Goal: Information Seeking & Learning: Check status

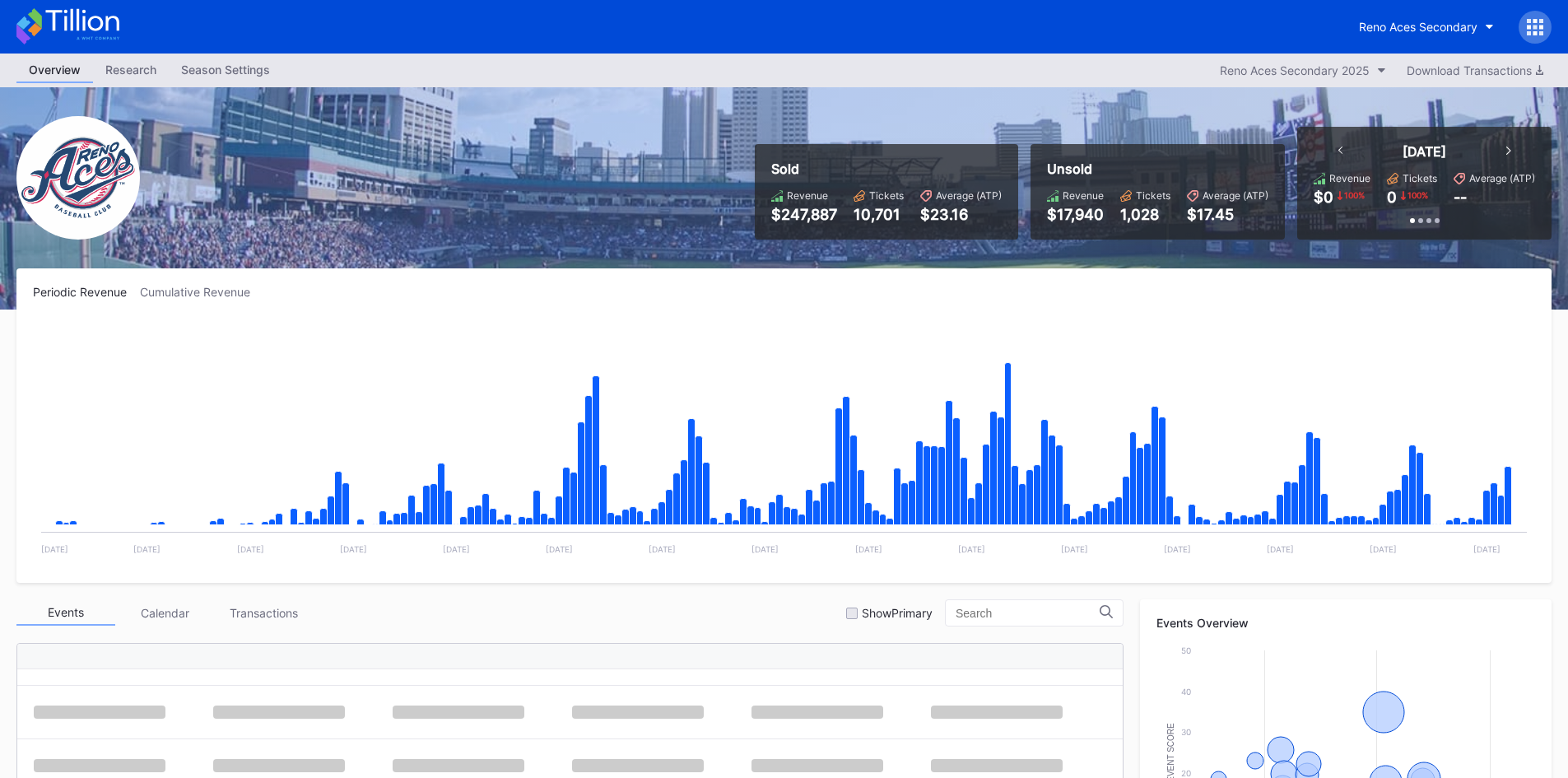
scroll to position [519, 0]
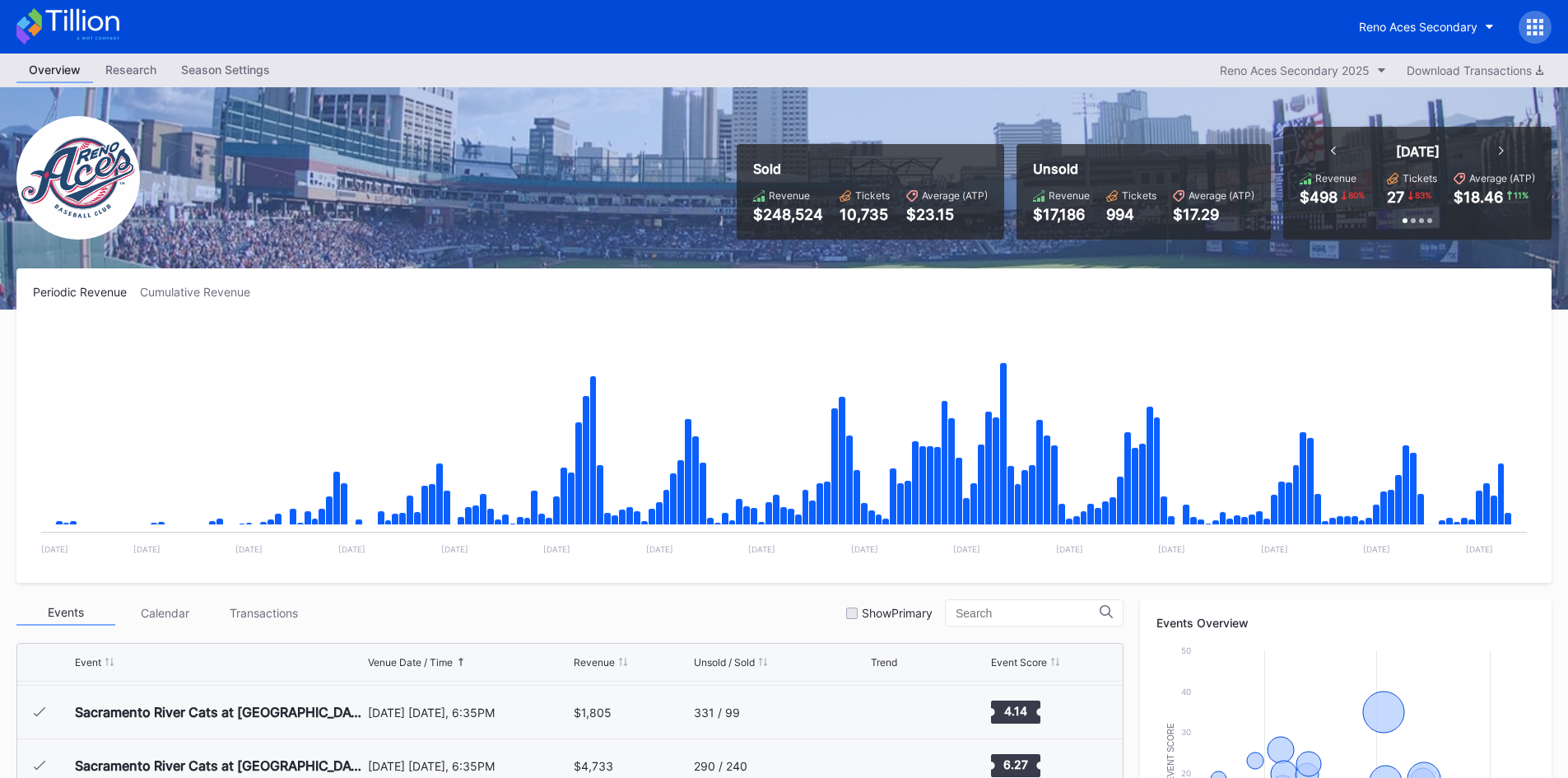
drag, startPoint x: 162, startPoint y: 10, endPoint x: 675, endPoint y: 7, distance: 513.0
drag, startPoint x: 675, startPoint y: 7, endPoint x: 664, endPoint y: 14, distance: 13.0
click at [664, 14] on div "Reno Aces Secondary" at bounding box center [784, 26] width 1568 height 53
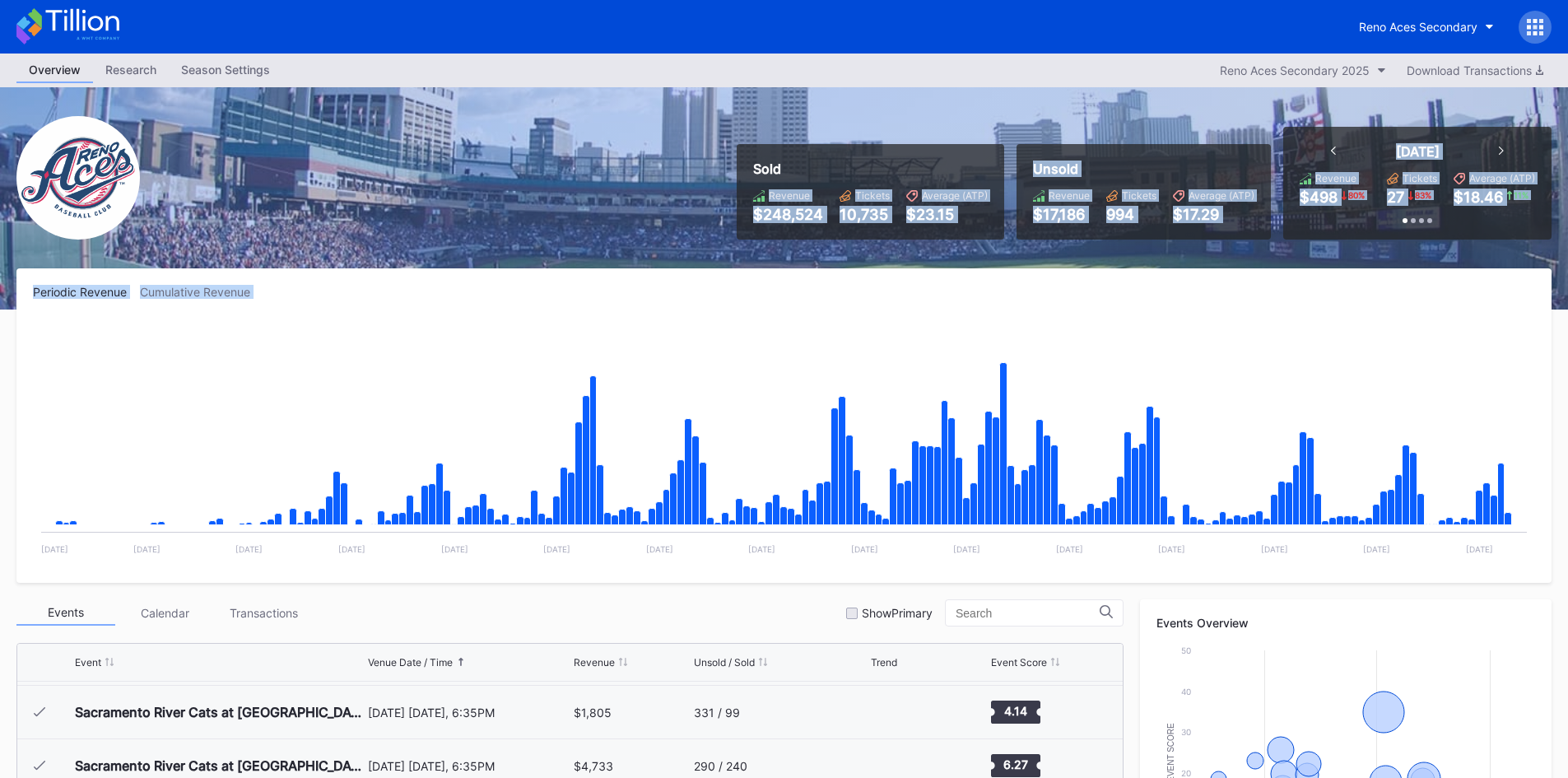
drag, startPoint x: 764, startPoint y: 178, endPoint x: 779, endPoint y: 327, distance: 149.8
click at [781, 321] on div "Overview Research Season Settings Reno Aces Secondary 2025 Download Transaction…" at bounding box center [784, 649] width 1568 height 1191
click at [775, 329] on rect "Chart title" at bounding box center [784, 443] width 1502 height 247
click at [517, 279] on div "Periodic Revenue Cumulative Revenue Created with Highcharts 11.2.0 Chart title …" at bounding box center [784, 425] width 1536 height 315
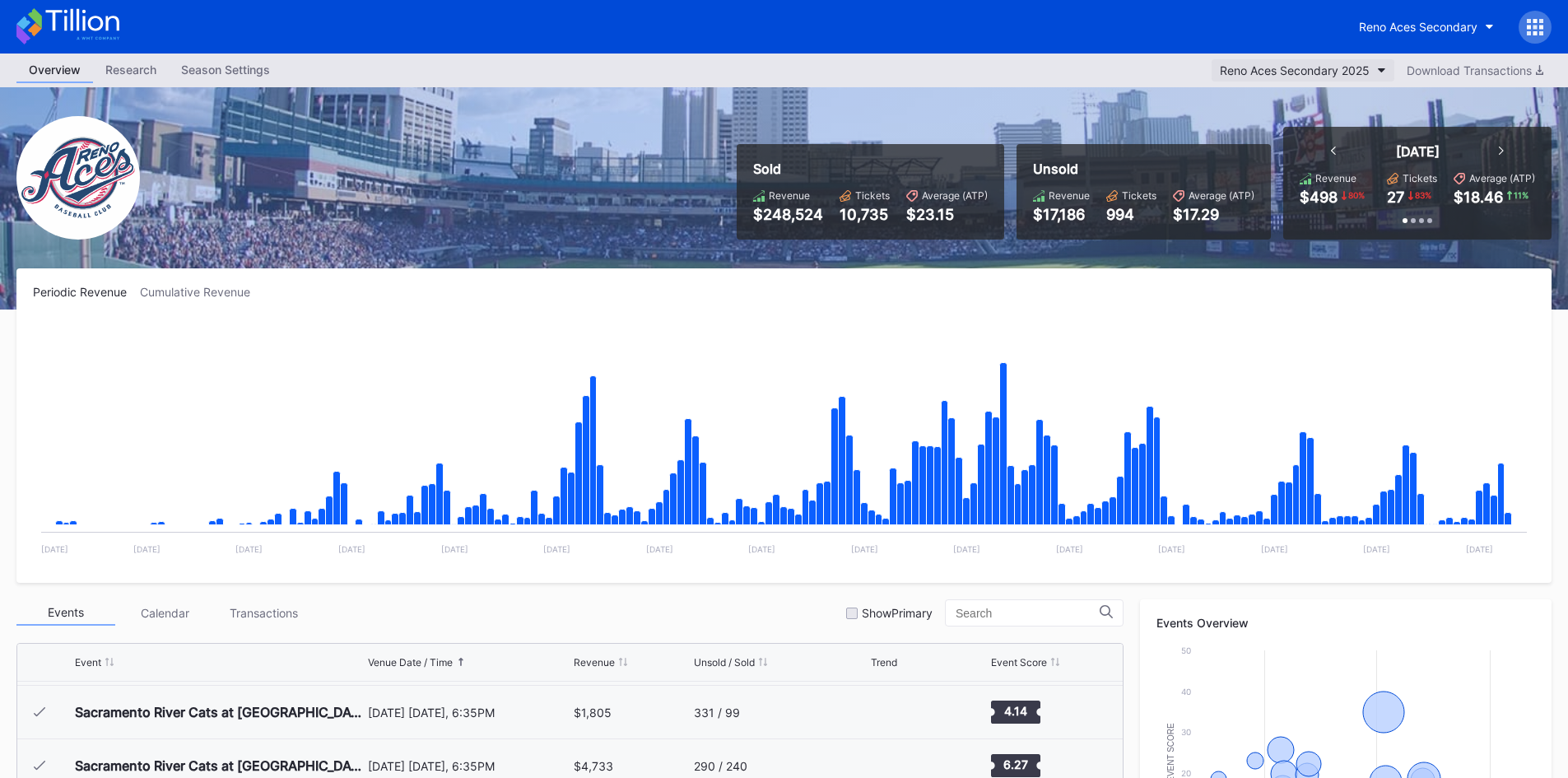
click at [1301, 63] on div "Reno Aces Secondary 2025" at bounding box center [1295, 70] width 150 height 14
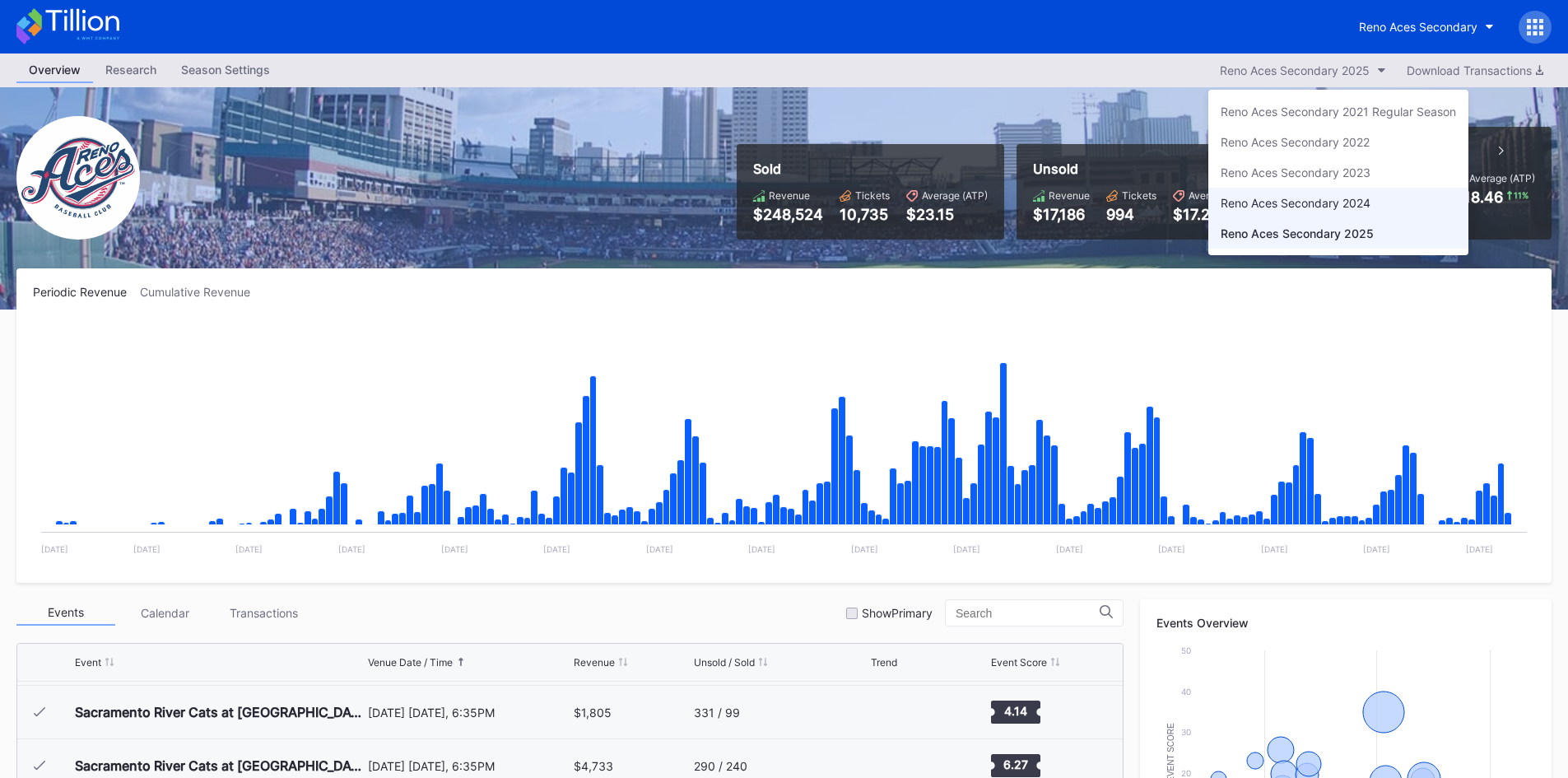
click at [1309, 199] on div "Reno Aces Secondary 2024" at bounding box center [1296, 203] width 150 height 14
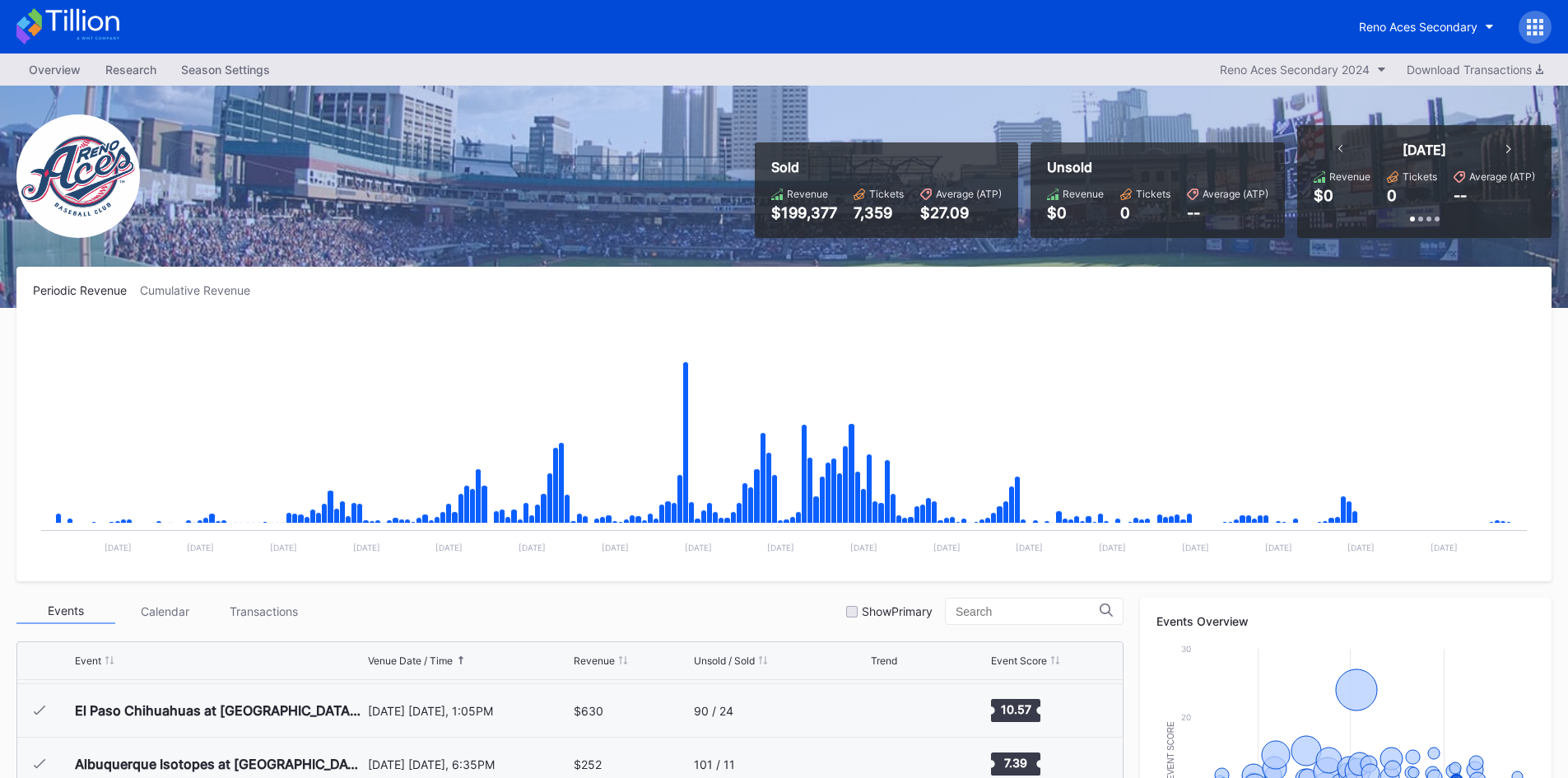
click at [104, 22] on icon at bounding box center [68, 26] width 103 height 36
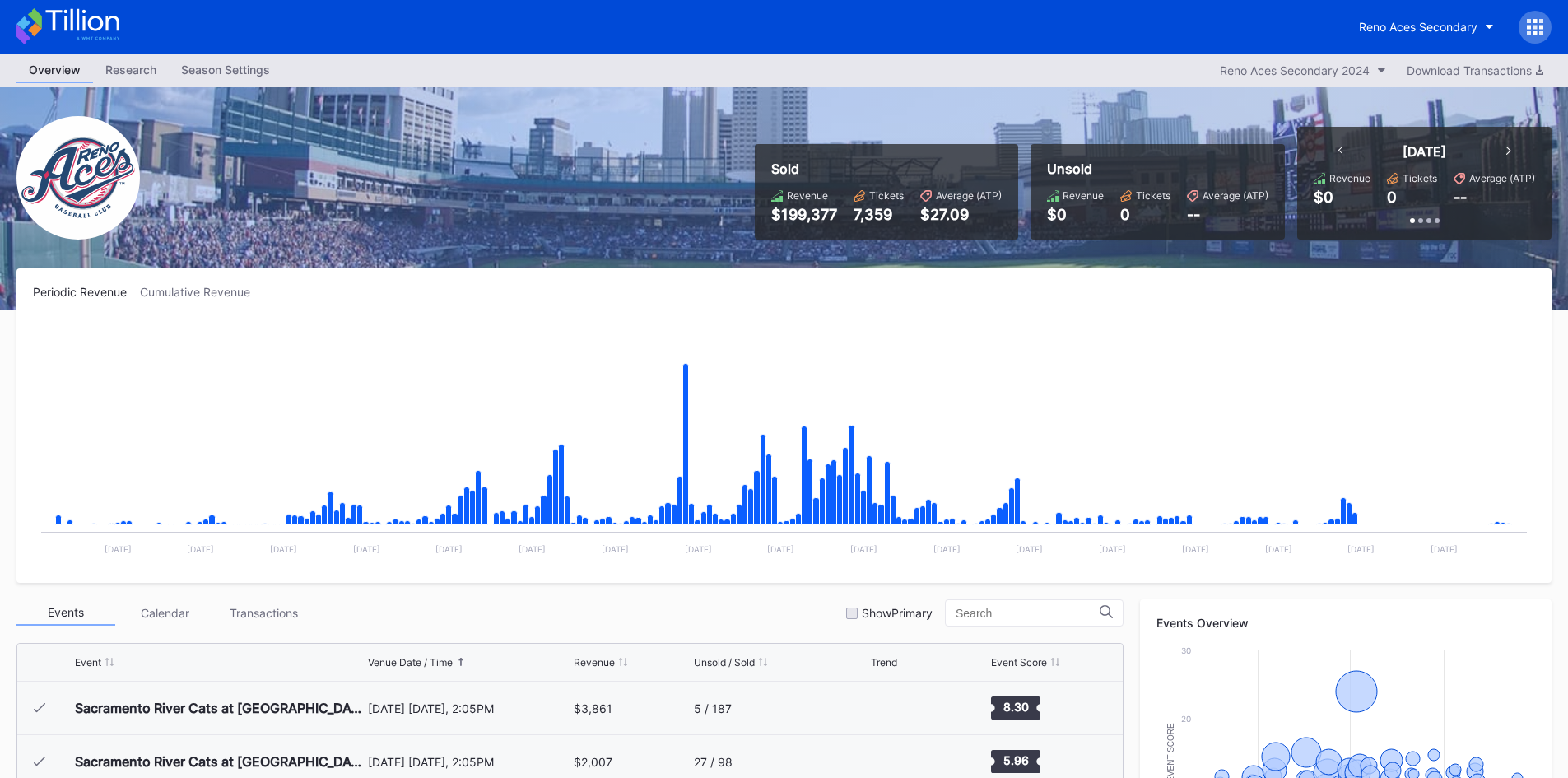
click at [69, 10] on icon at bounding box center [68, 26] width 103 height 36
drag, startPoint x: 117, startPoint y: 13, endPoint x: 250, endPoint y: 14, distance: 133.0
click at [117, 14] on icon at bounding box center [68, 26] width 103 height 36
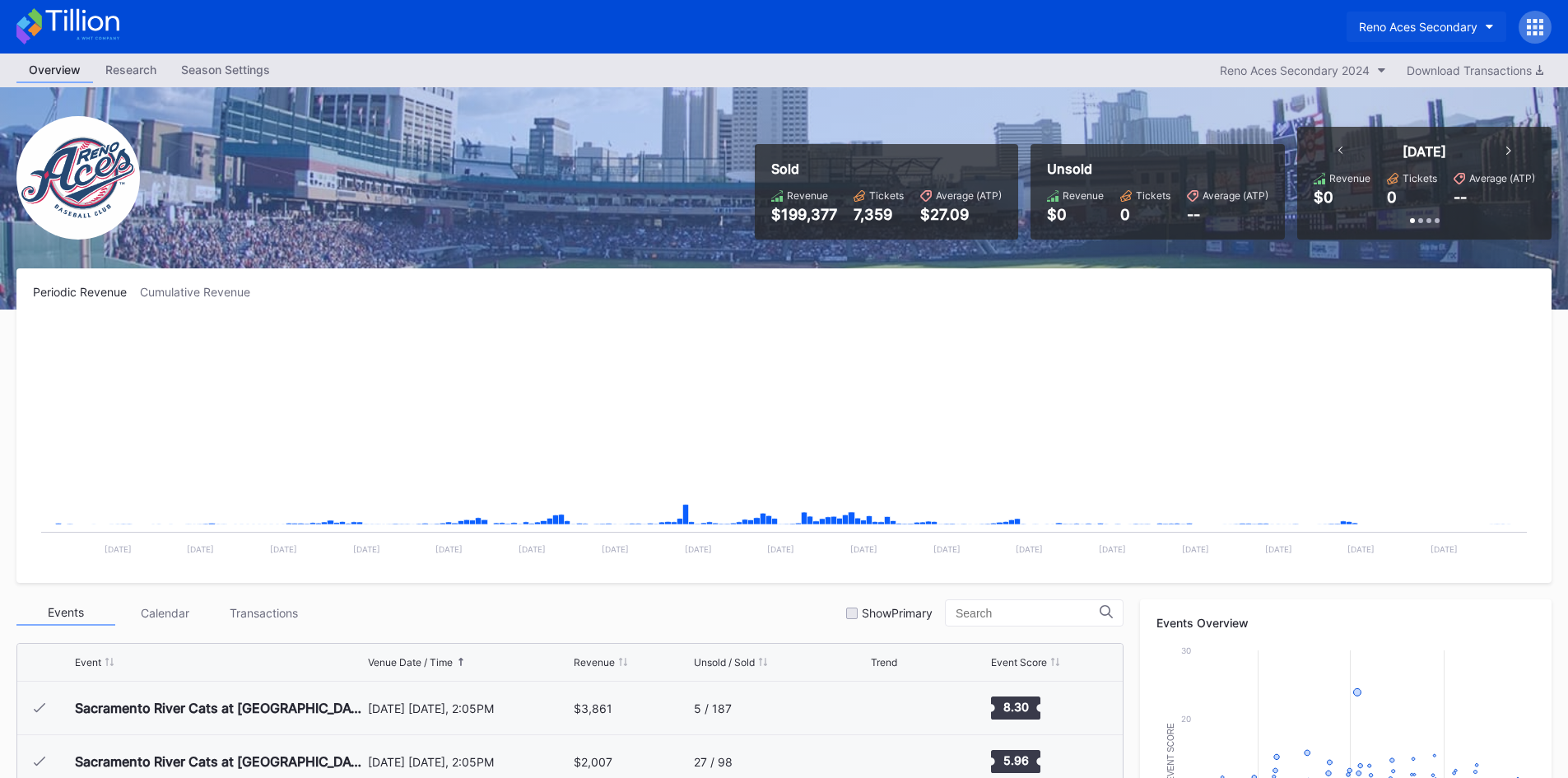
click at [1396, 30] on div "Reno Aces Secondary" at bounding box center [1418, 27] width 118 height 14
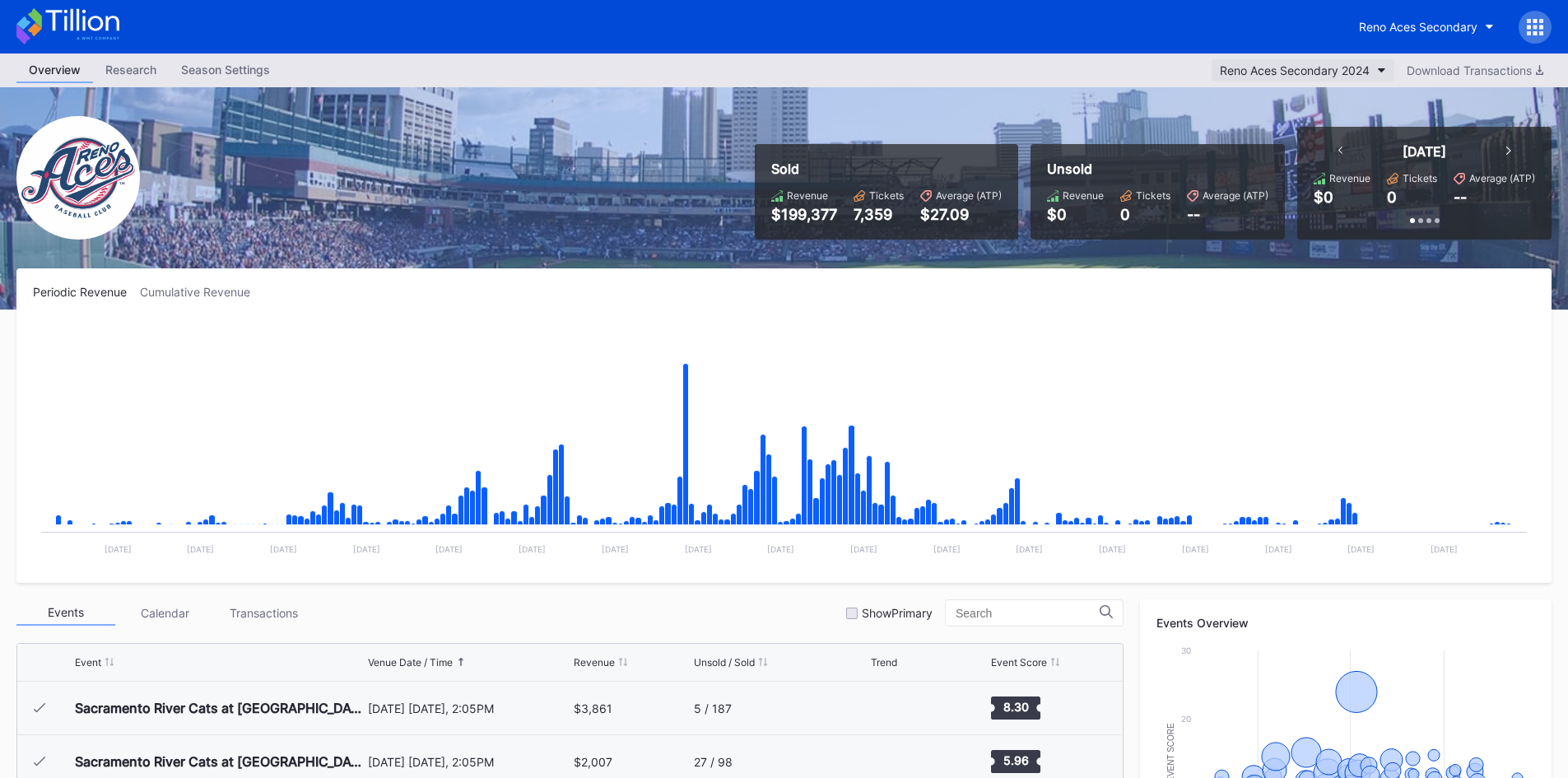
click at [1300, 69] on div "Reno Aces Secondary 2024" at bounding box center [1295, 70] width 150 height 14
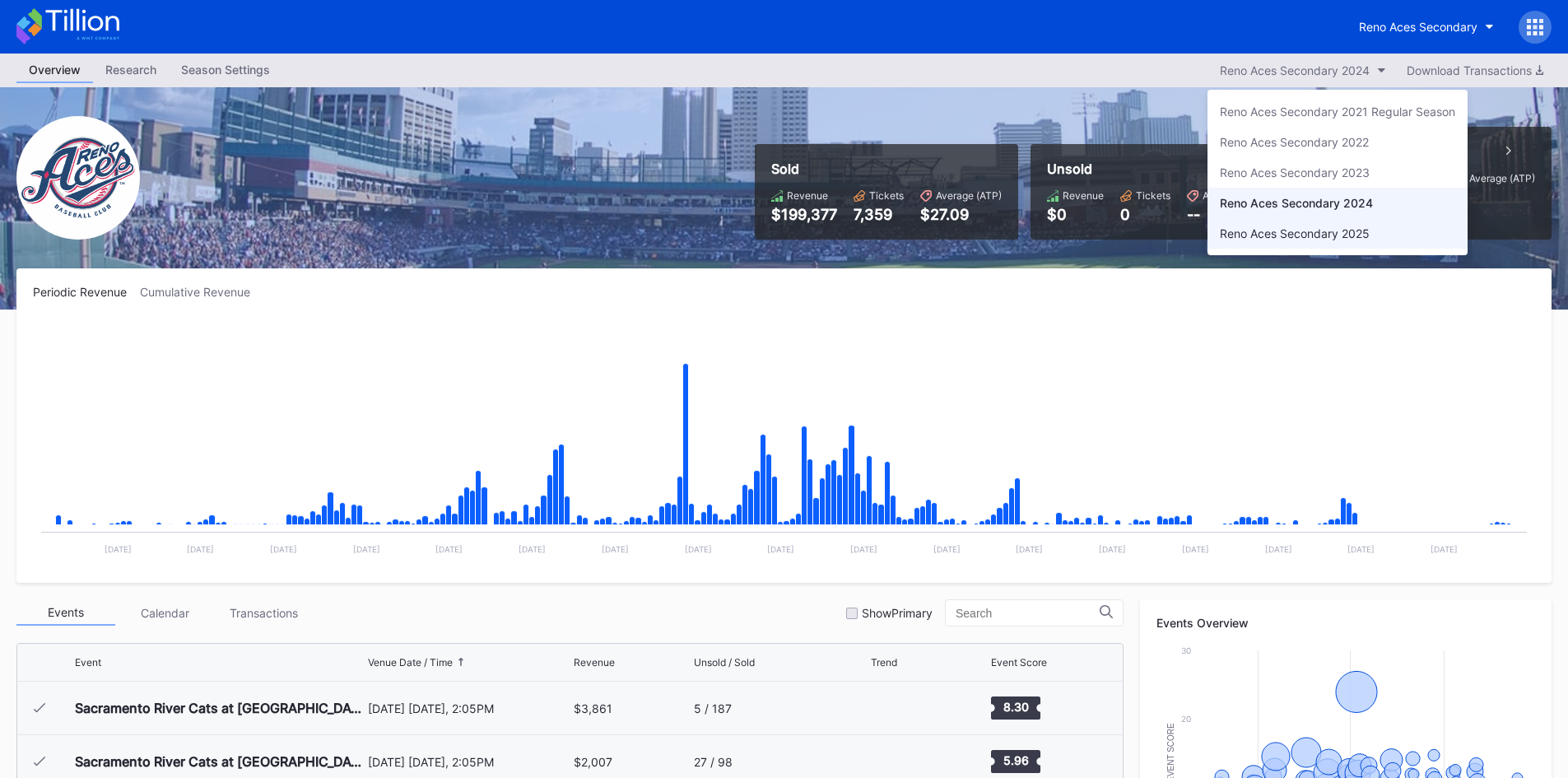
click at [1347, 228] on div "Reno Aces Secondary 2025" at bounding box center [1295, 234] width 150 height 14
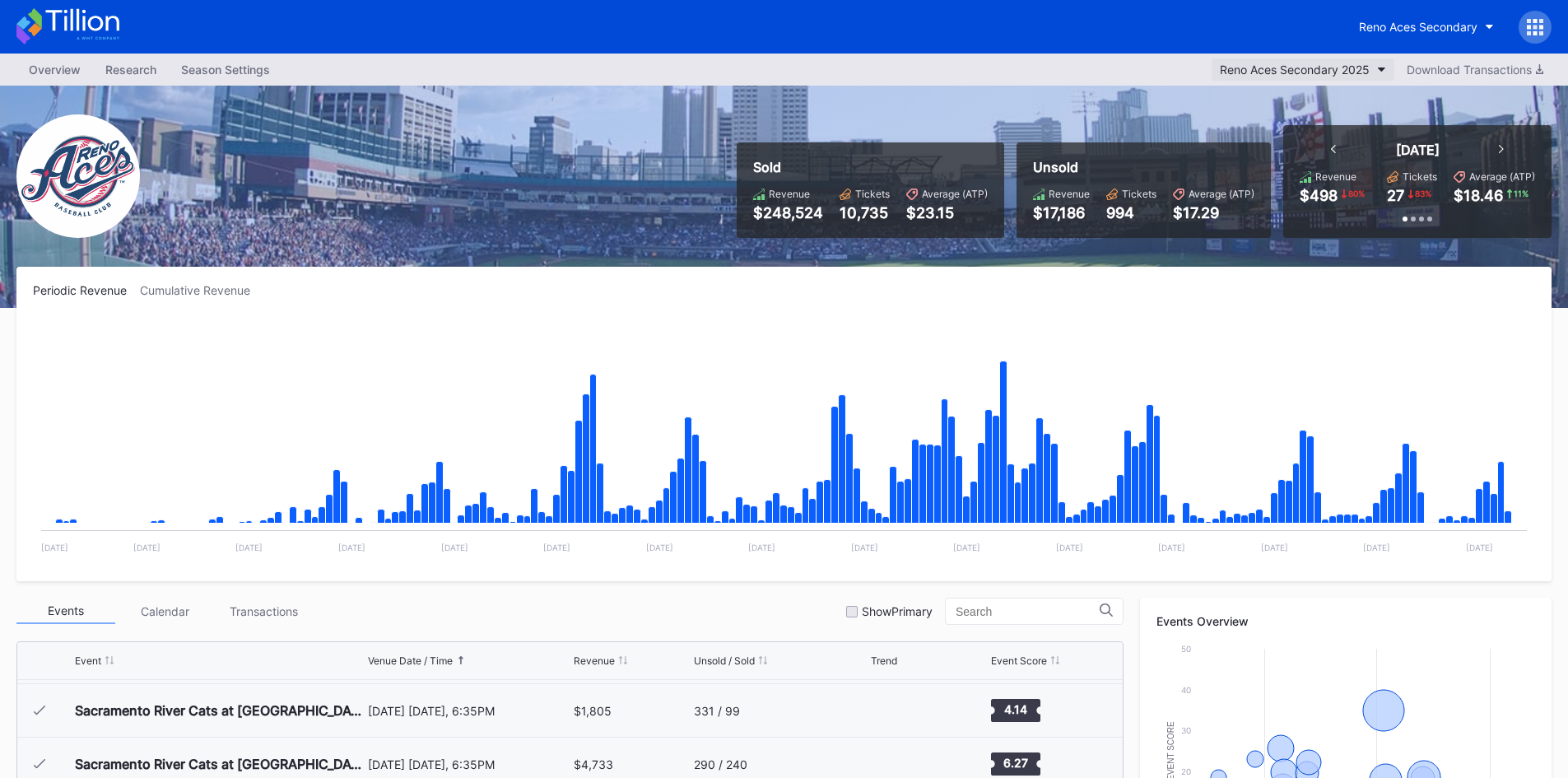
click at [1368, 79] on button "Reno Aces Secondary 2025" at bounding box center [1303, 69] width 183 height 23
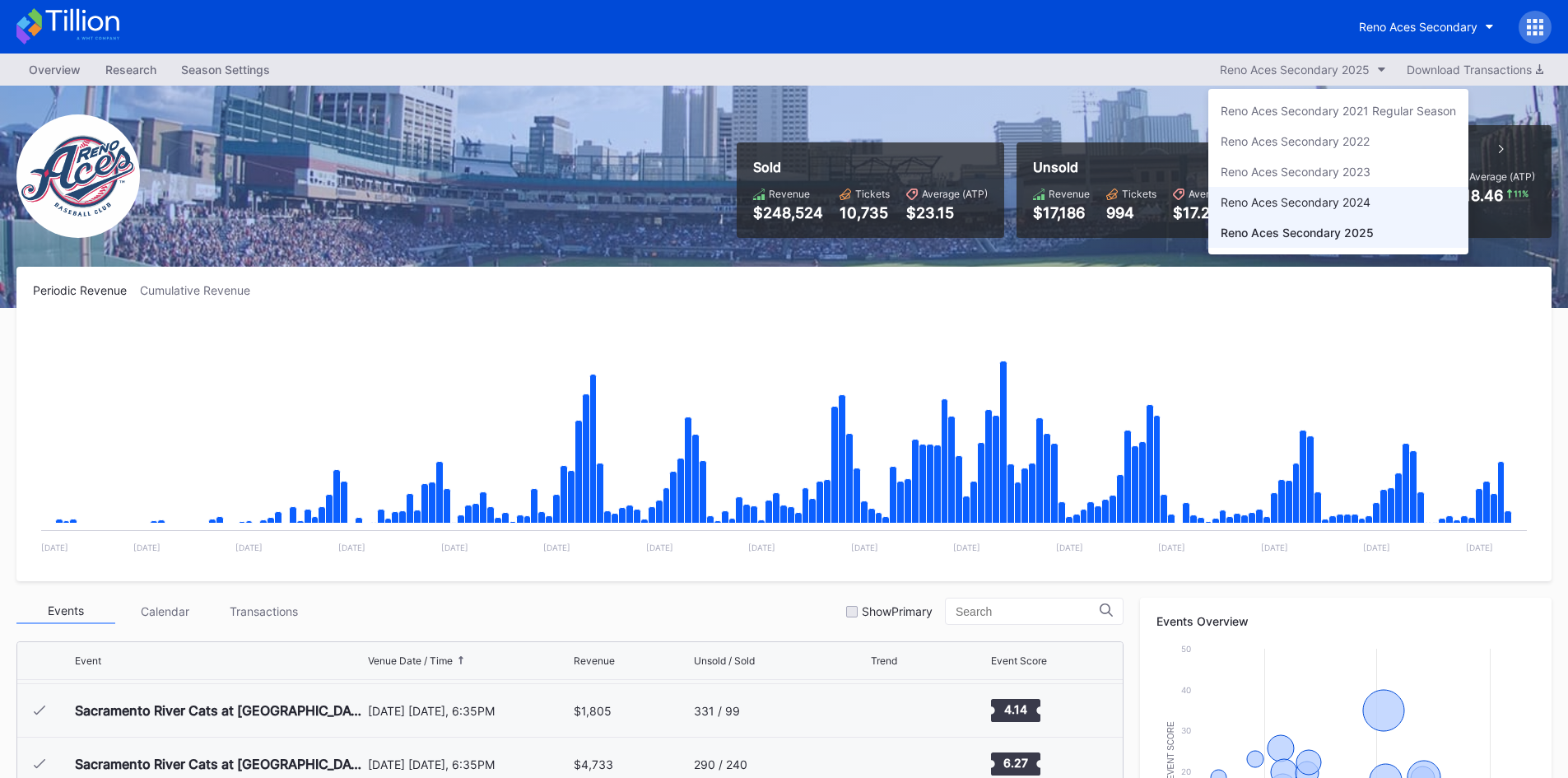
click at [1337, 208] on div "Reno Aces Secondary 2024" at bounding box center [1296, 202] width 150 height 14
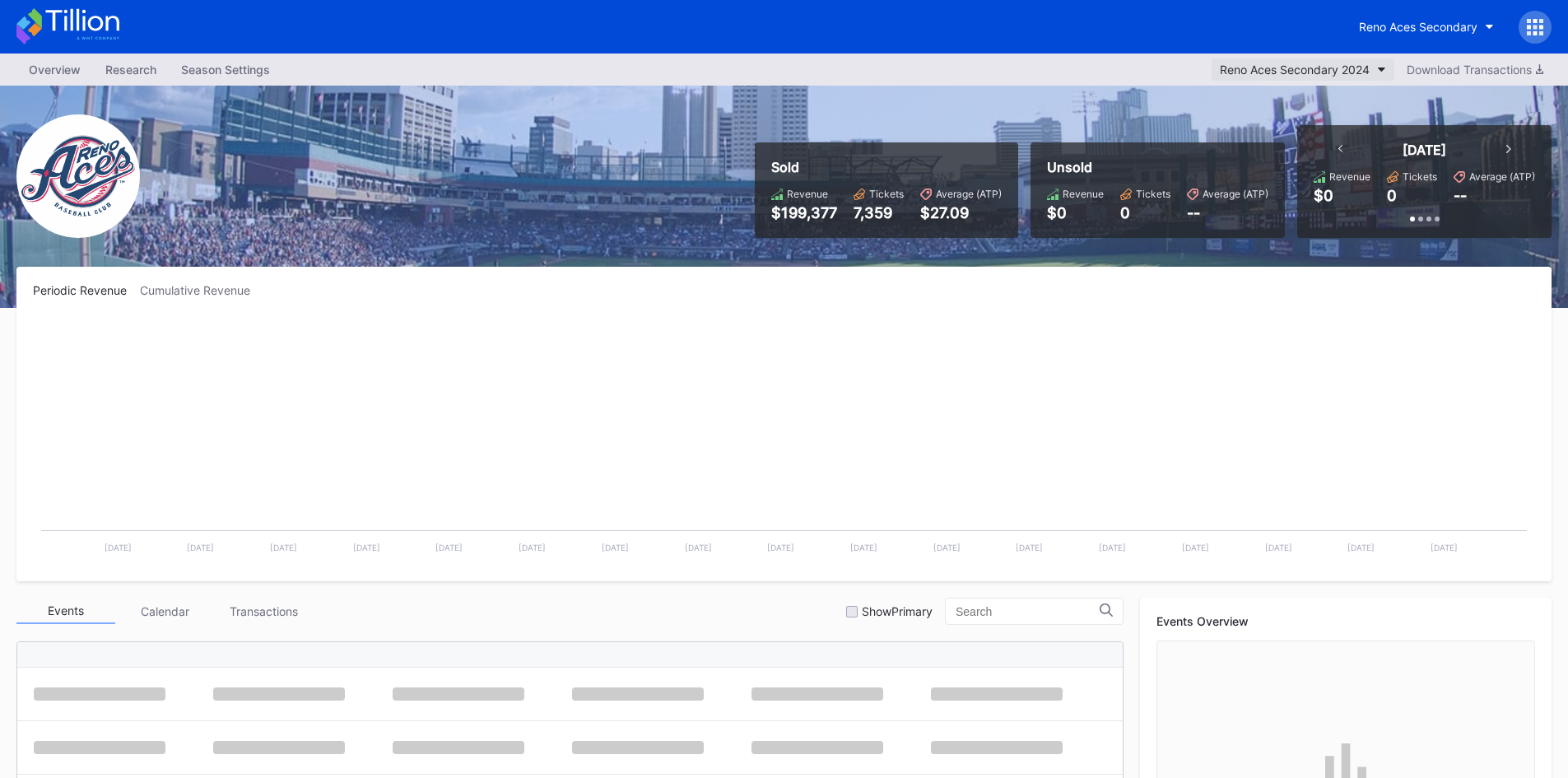
click at [1254, 69] on div "Reno Aces Secondary 2024" at bounding box center [1295, 69] width 150 height 14
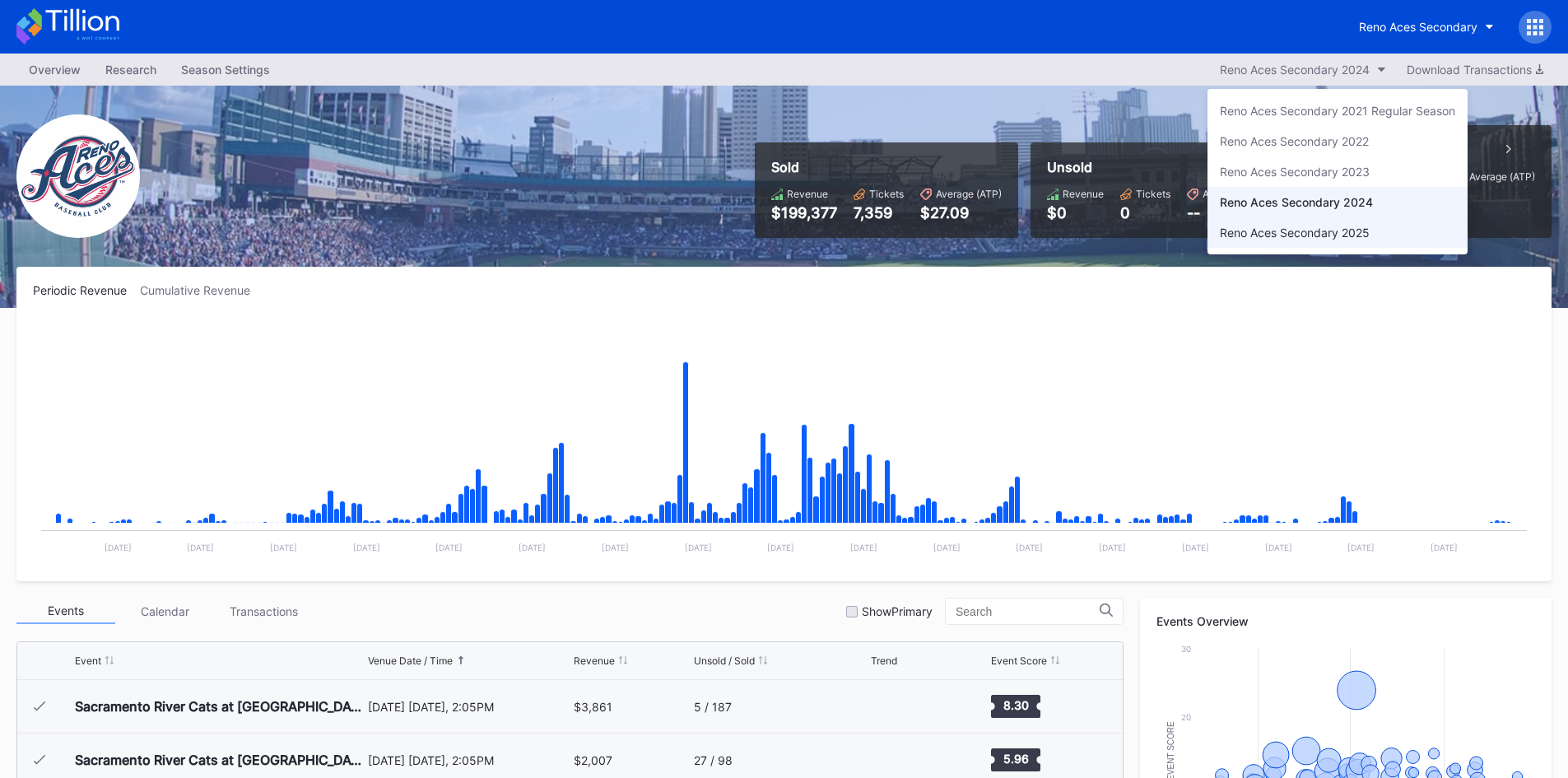
click at [1277, 236] on div "Reno Aces Secondary 2025" at bounding box center [1295, 233] width 150 height 14
